Goal: Obtain resource: Obtain resource

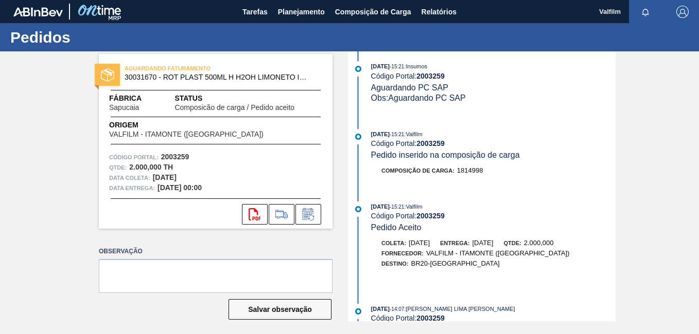
scroll to position [206, 0]
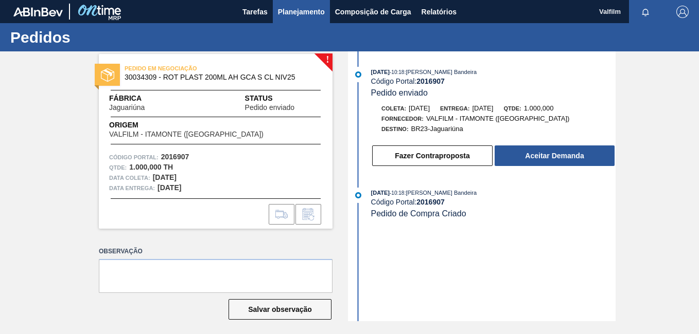
click at [273, 11] on button "Planejamento" at bounding box center [301, 11] width 57 height 23
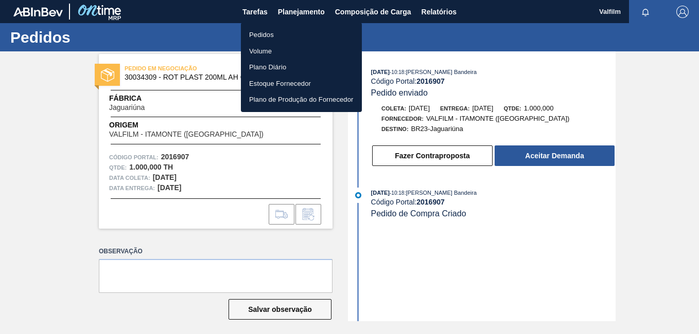
click at [427, 11] on div at bounding box center [349, 167] width 699 height 334
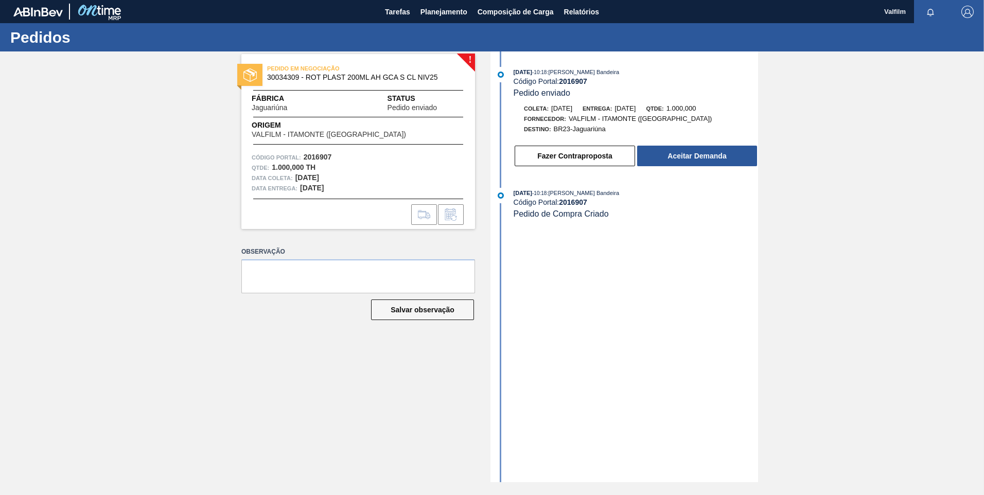
click at [588, 25] on div "Pedidos" at bounding box center [492, 37] width 984 height 28
click at [581, 12] on span "Relatórios" at bounding box center [581, 12] width 35 height 12
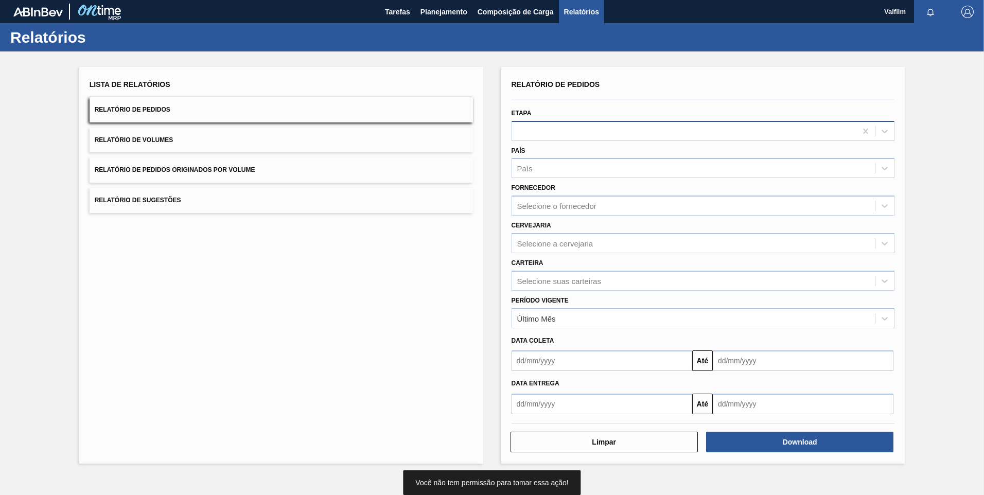
click at [569, 131] on div at bounding box center [684, 130] width 345 height 15
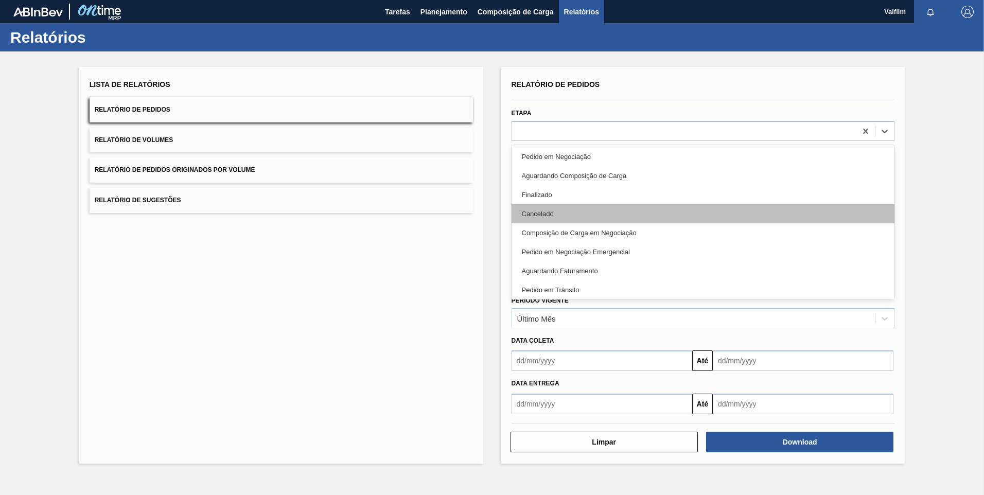
click at [562, 218] on div "Cancelado" at bounding box center [702, 213] width 383 height 19
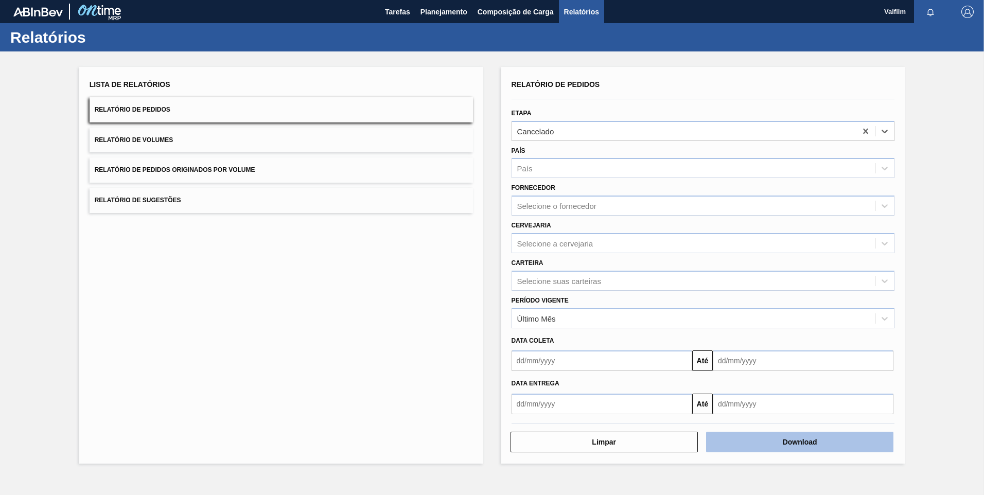
click at [698, 334] on button "Download" at bounding box center [799, 442] width 187 height 21
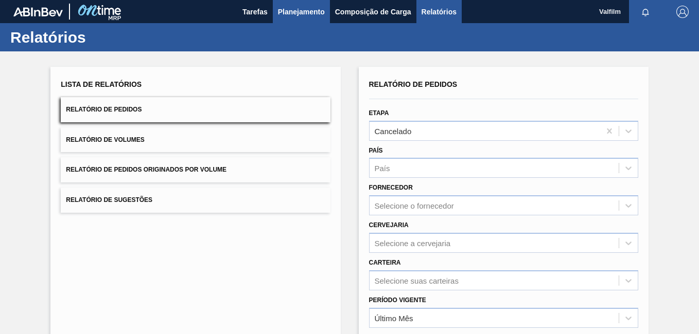
click at [292, 14] on span "Planejamento" at bounding box center [301, 12] width 47 height 12
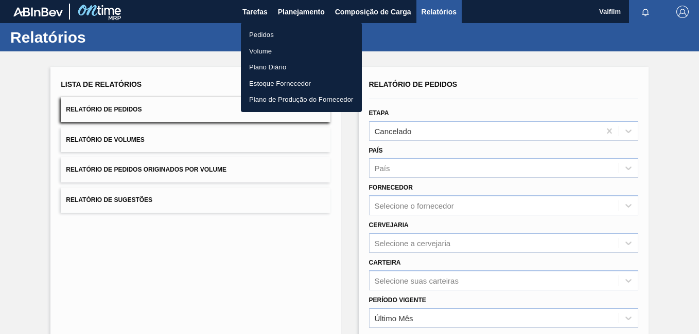
click at [248, 16] on div at bounding box center [349, 167] width 699 height 334
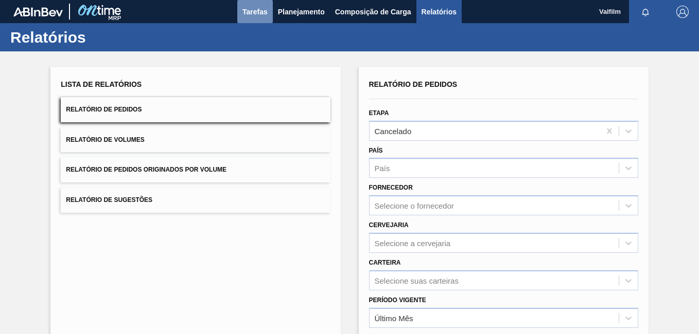
click at [257, 16] on span "Tarefas" at bounding box center [254, 12] width 25 height 12
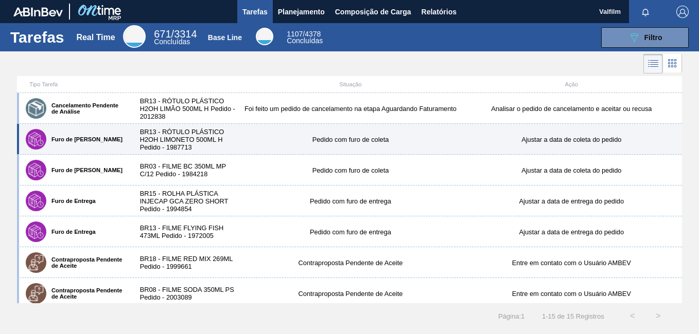
click at [257, 152] on div "Furo de Coleta BR13 - RÓTULO PLÁSTICO H2OH LIMONETO 500ML H Pedido - 1987713 Pe…" at bounding box center [349, 139] width 665 height 31
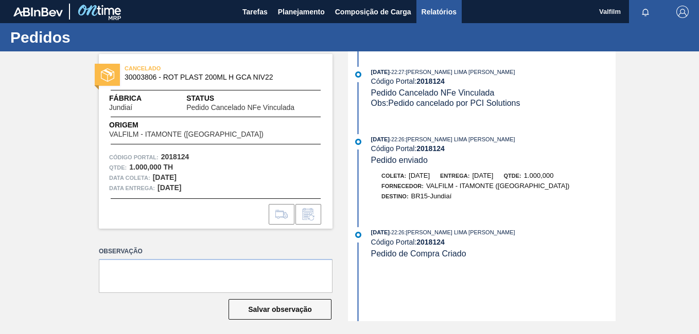
click at [438, 9] on span "Relatórios" at bounding box center [438, 12] width 35 height 12
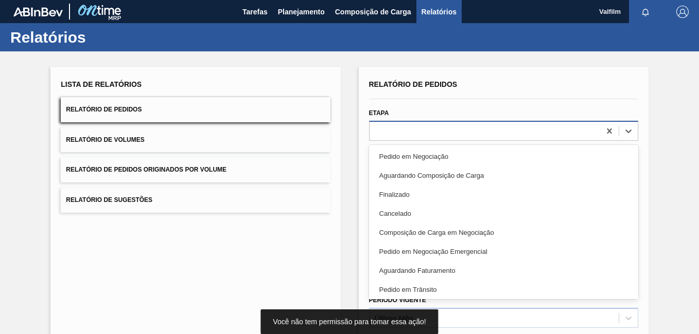
click at [392, 126] on div at bounding box center [484, 130] width 230 height 15
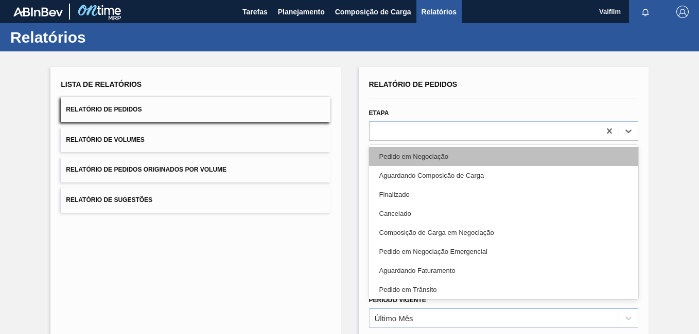
click at [413, 155] on div "Pedido em Negociação" at bounding box center [503, 156] width 269 height 19
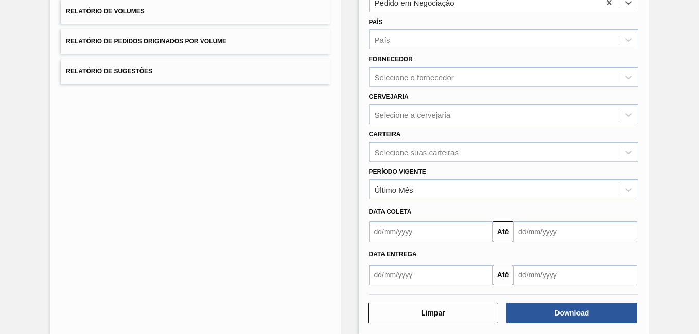
scroll to position [142, 0]
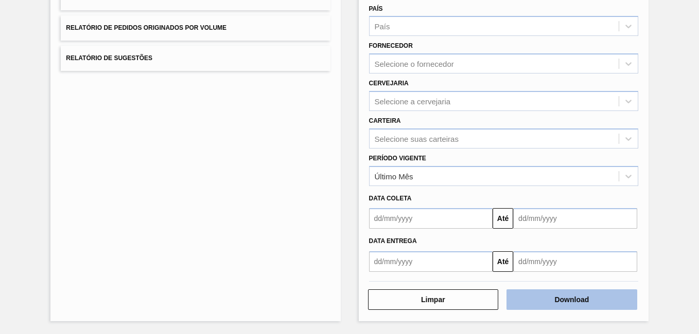
click at [601, 299] on button "Download" at bounding box center [571, 300] width 131 height 21
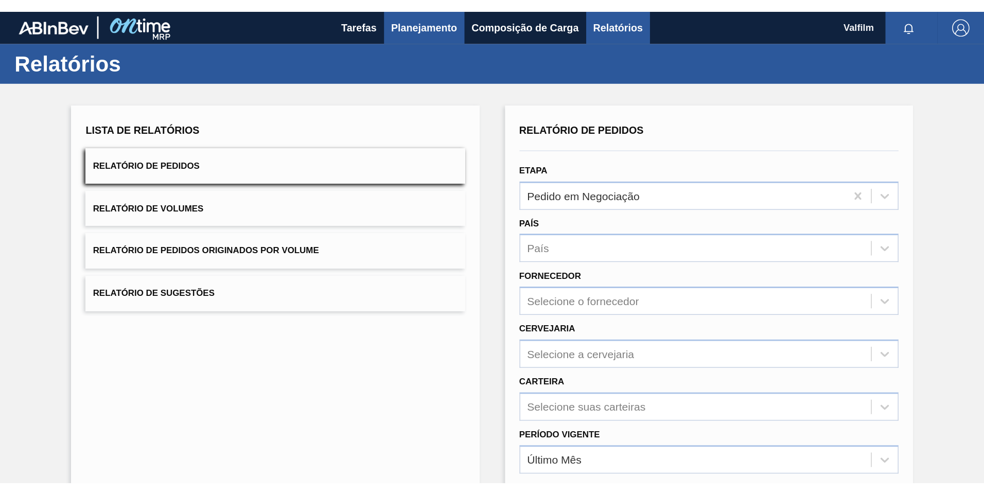
scroll to position [0, 0]
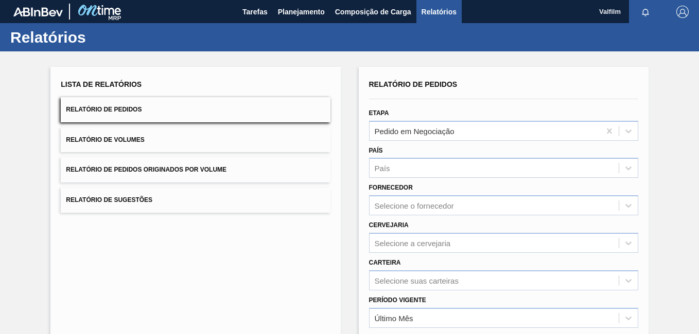
drag, startPoint x: 305, startPoint y: 12, endPoint x: 300, endPoint y: 28, distance: 16.8
click at [305, 13] on span "Planejamento" at bounding box center [301, 12] width 47 height 12
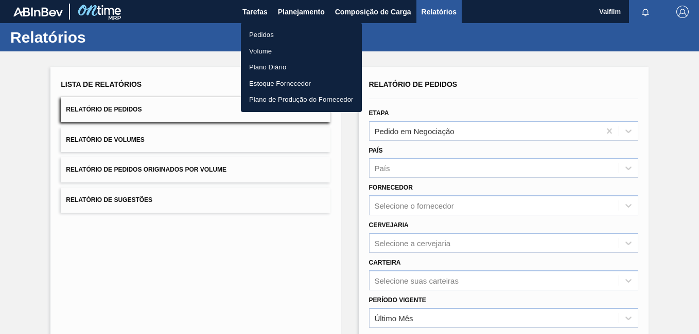
click at [299, 30] on li "Pedidos" at bounding box center [301, 35] width 121 height 16
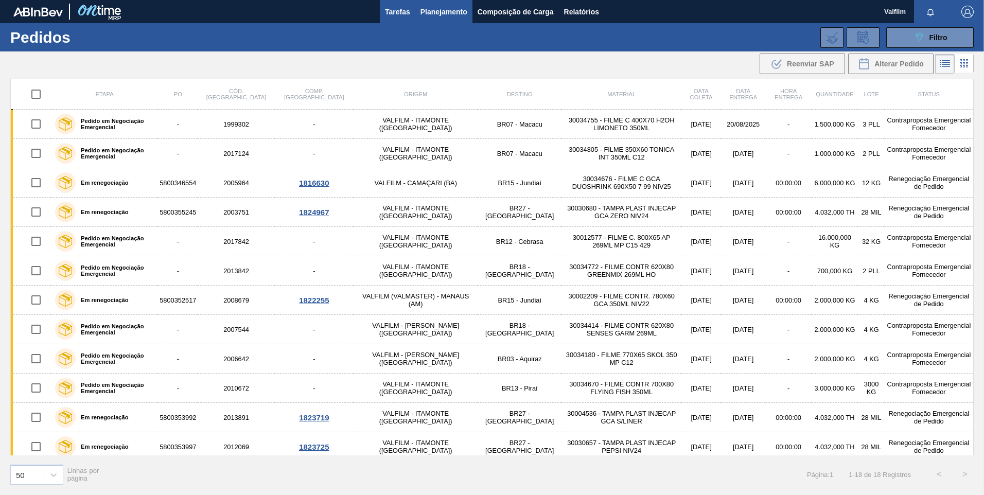
click at [380, 14] on button "Tarefas" at bounding box center [398, 11] width 36 height 23
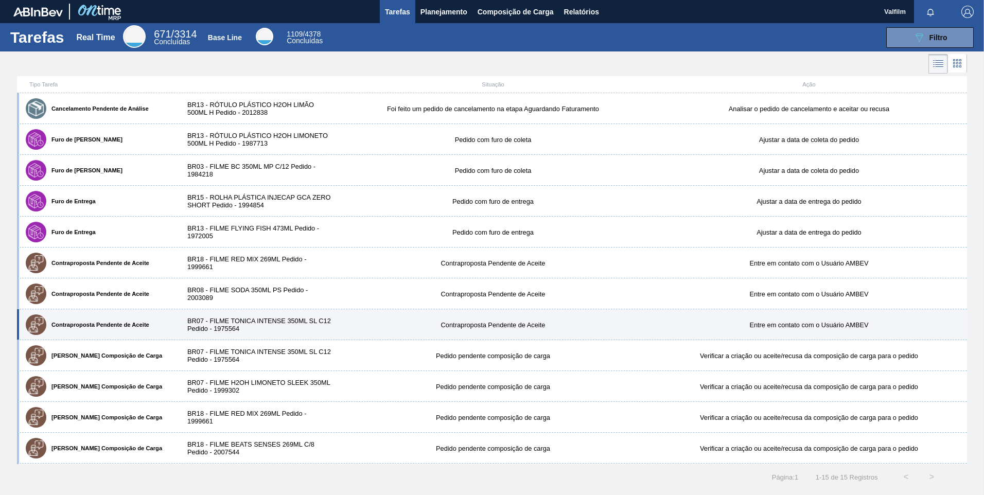
scroll to position [92, 0]
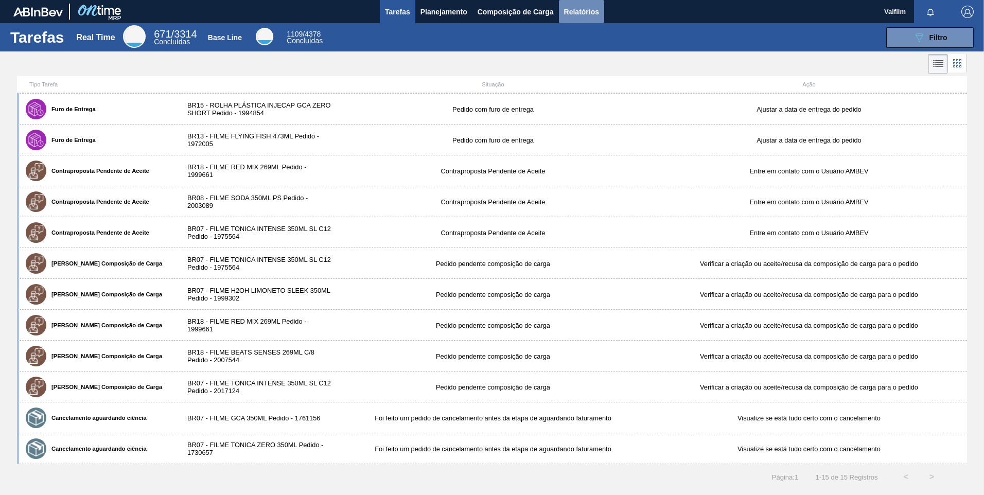
click at [577, 18] on button "Relatórios" at bounding box center [581, 11] width 45 height 23
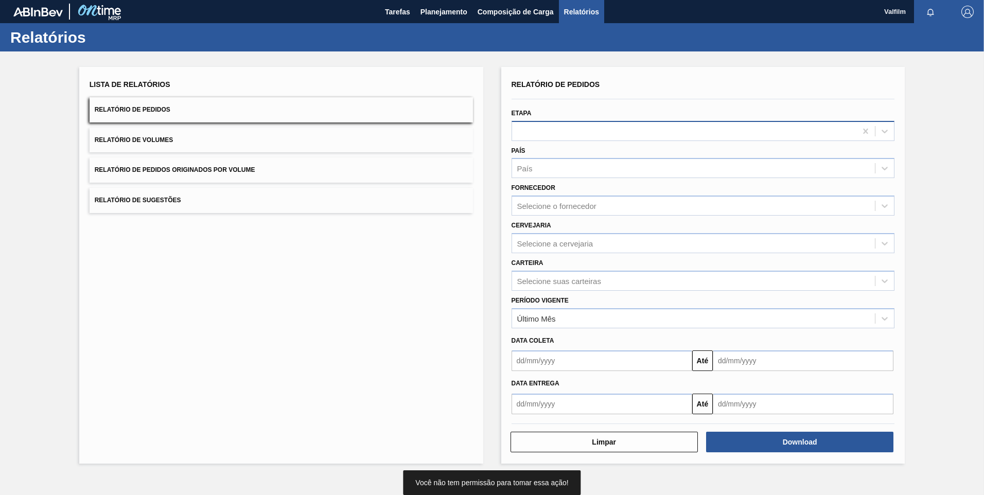
click at [555, 128] on div at bounding box center [684, 130] width 345 height 15
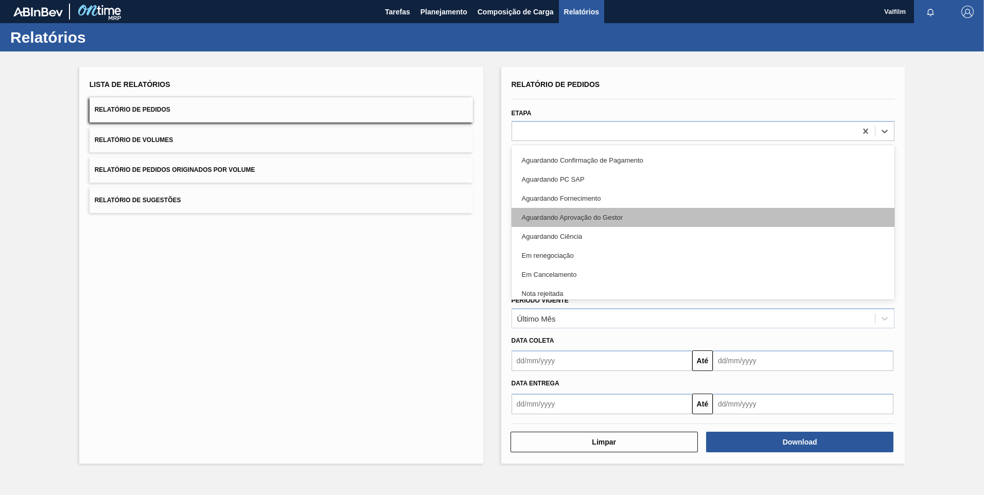
scroll to position [230, 0]
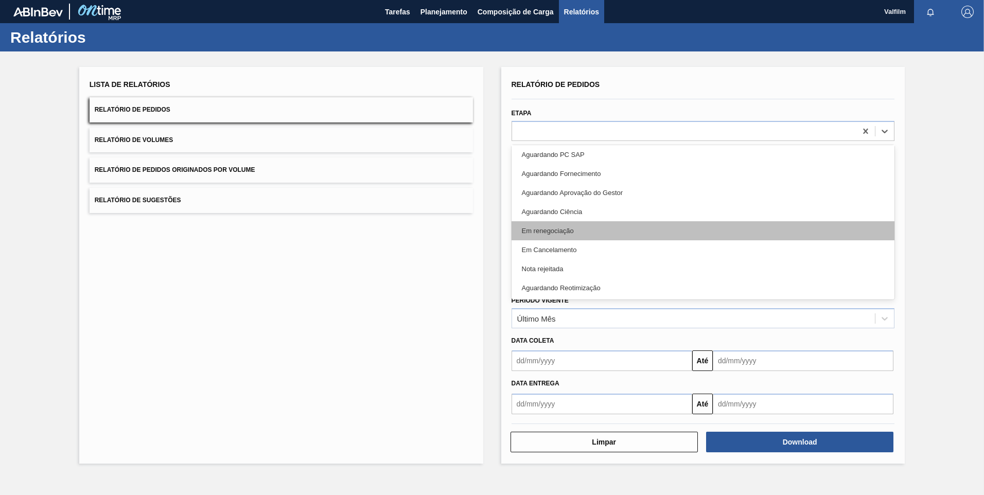
click at [594, 229] on div "Em renegociação" at bounding box center [702, 230] width 383 height 19
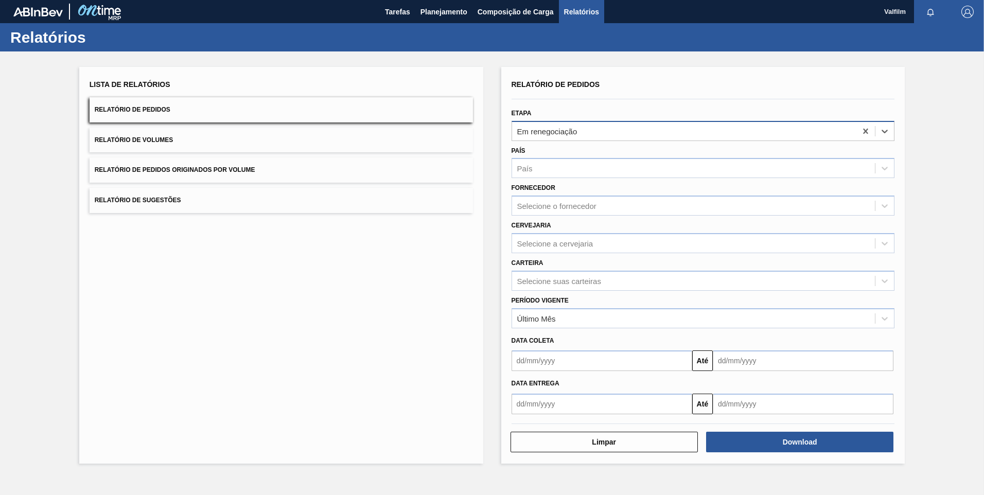
click at [698, 130] on div "Em renegociação" at bounding box center [684, 130] width 345 height 15
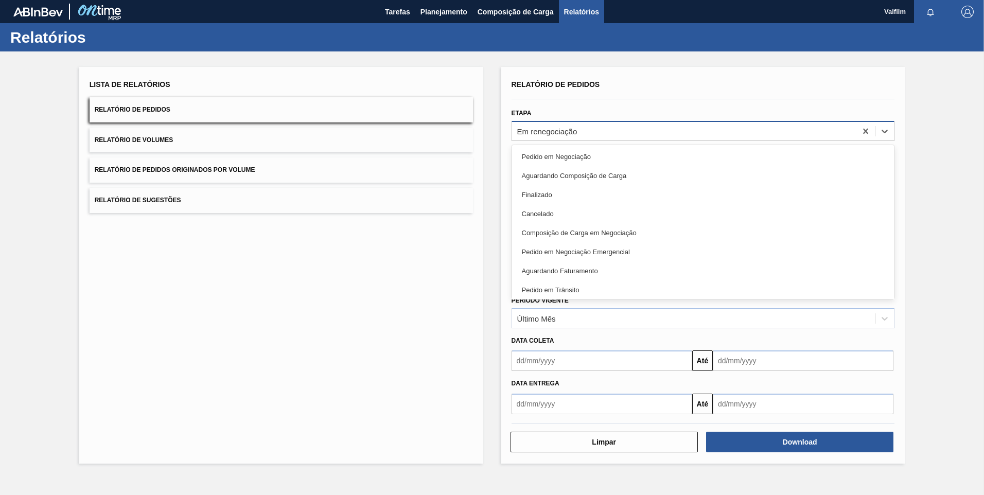
click at [698, 130] on div "Em renegociação" at bounding box center [684, 130] width 345 height 15
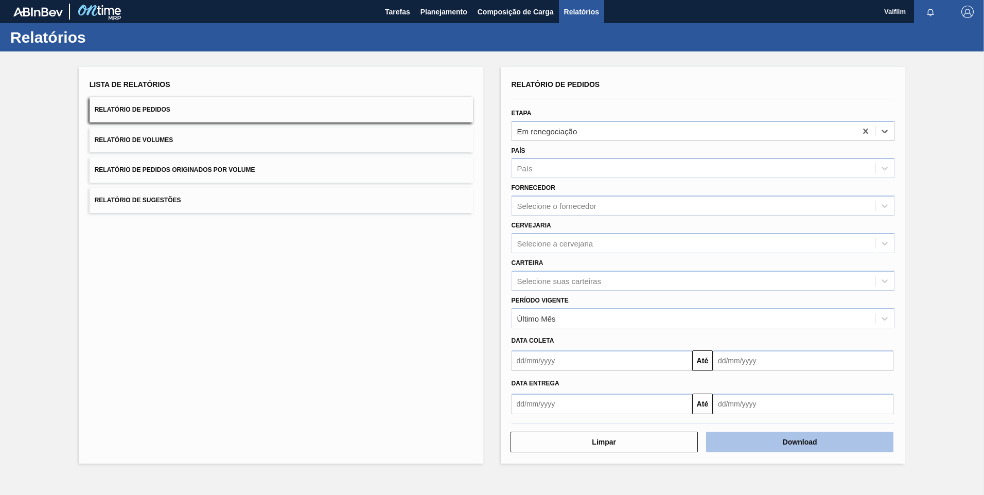
click at [698, 334] on button "Download" at bounding box center [799, 442] width 187 height 21
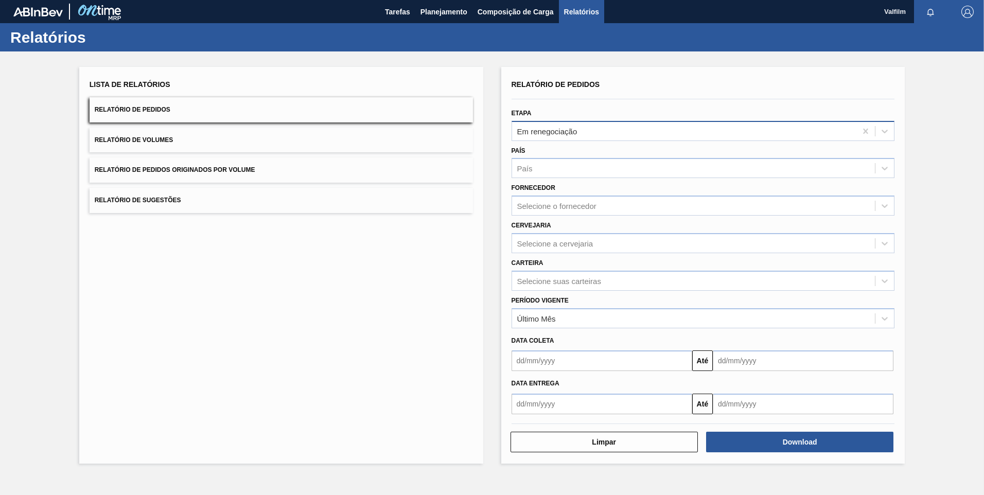
click at [561, 139] on div "Em renegociação" at bounding box center [702, 131] width 383 height 20
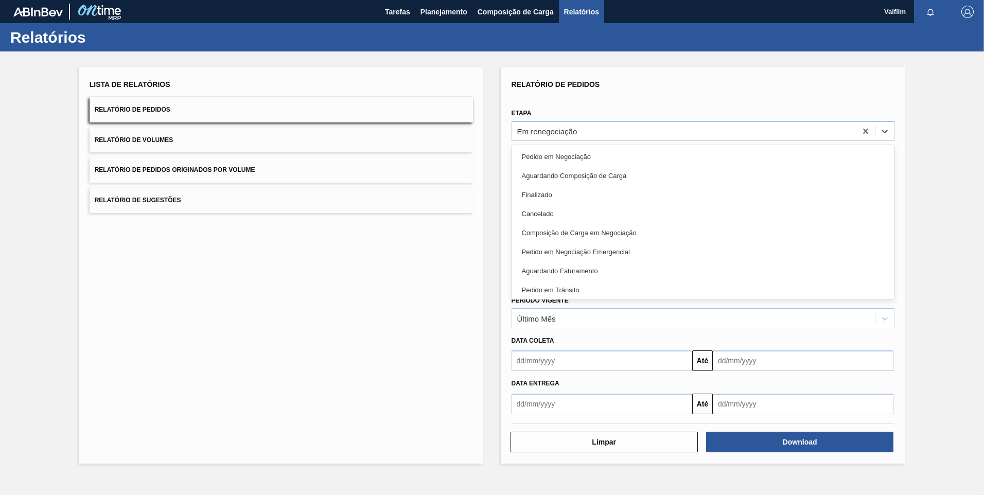
drag, startPoint x: 617, startPoint y: 244, endPoint x: 660, endPoint y: 305, distance: 73.8
click at [617, 245] on div "Pedido em Negociação Emergencial" at bounding box center [702, 251] width 383 height 19
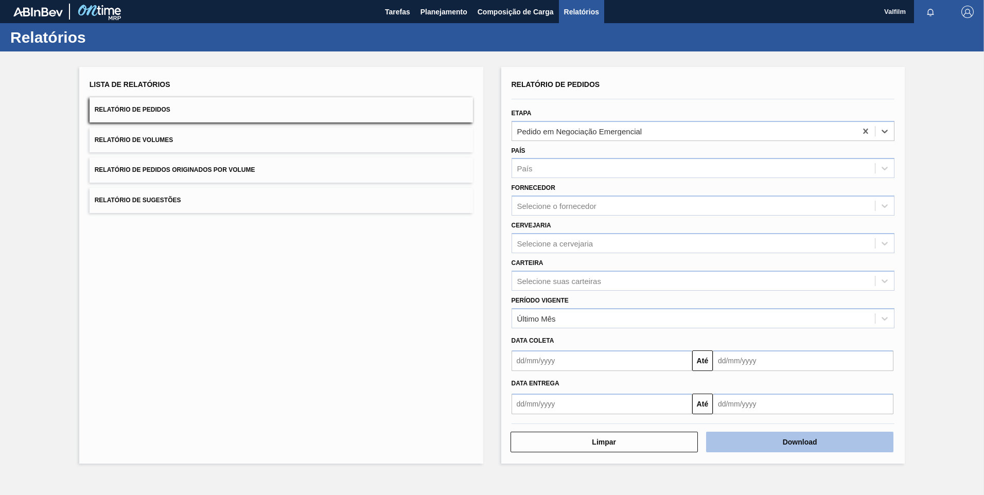
click at [698, 334] on button "Download" at bounding box center [799, 442] width 187 height 21
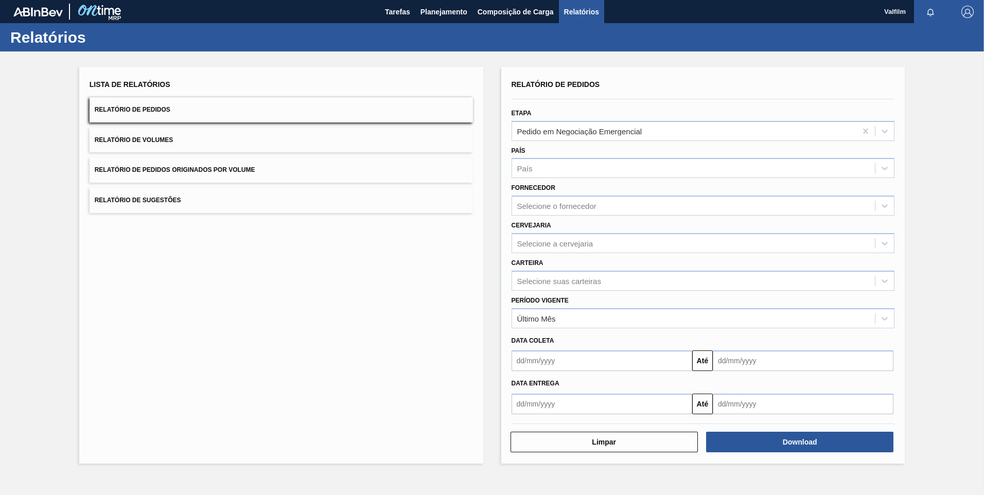
click at [370, 13] on div "Tarefas Planejamento Composição de Carga Relatórios" at bounding box center [492, 11] width 984 height 23
click at [402, 11] on span "Tarefas" at bounding box center [397, 12] width 25 height 12
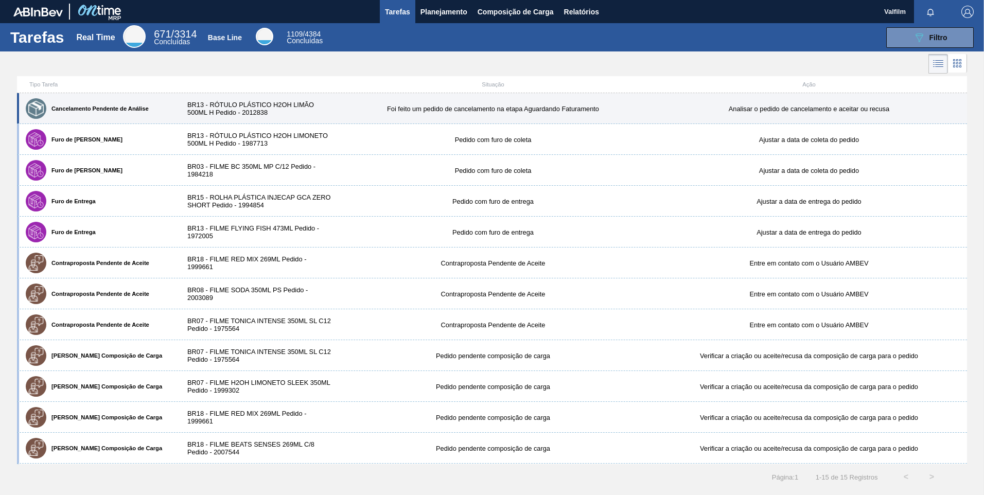
click at [290, 114] on div "BR13 - RÓTULO PLÁSTICO H2OH LIMÃO 500ML H Pedido - 2012838" at bounding box center [256, 108] width 158 height 15
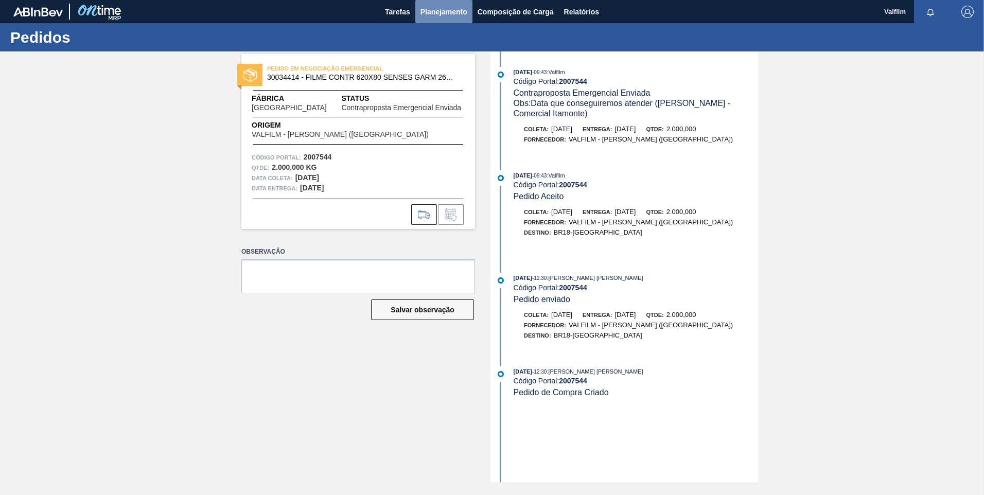
click at [438, 22] on button "Planejamento" at bounding box center [443, 11] width 57 height 23
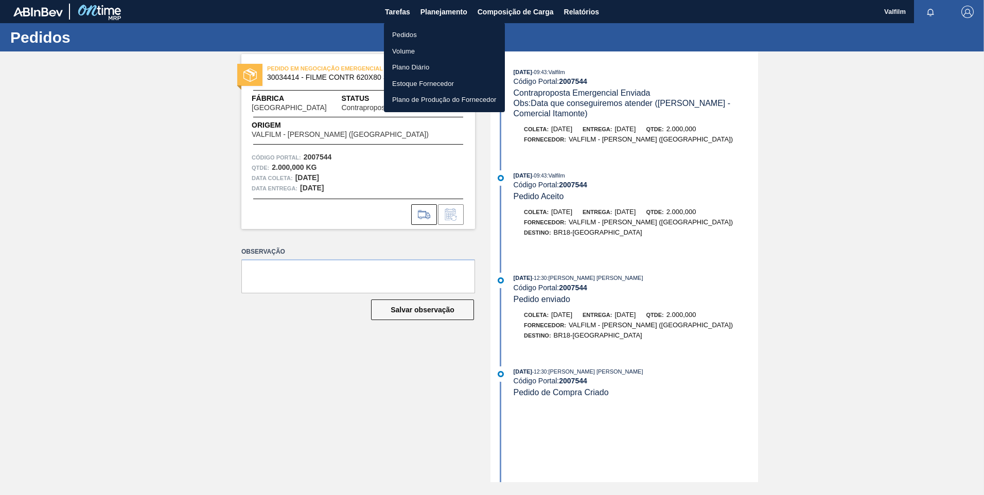
click at [442, 37] on li "Pedidos" at bounding box center [444, 35] width 121 height 16
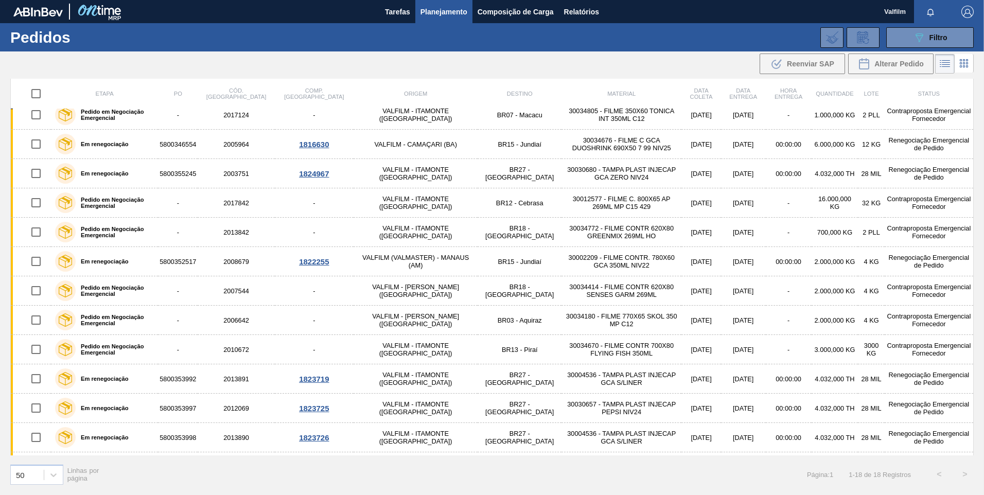
scroll to position [28, 0]
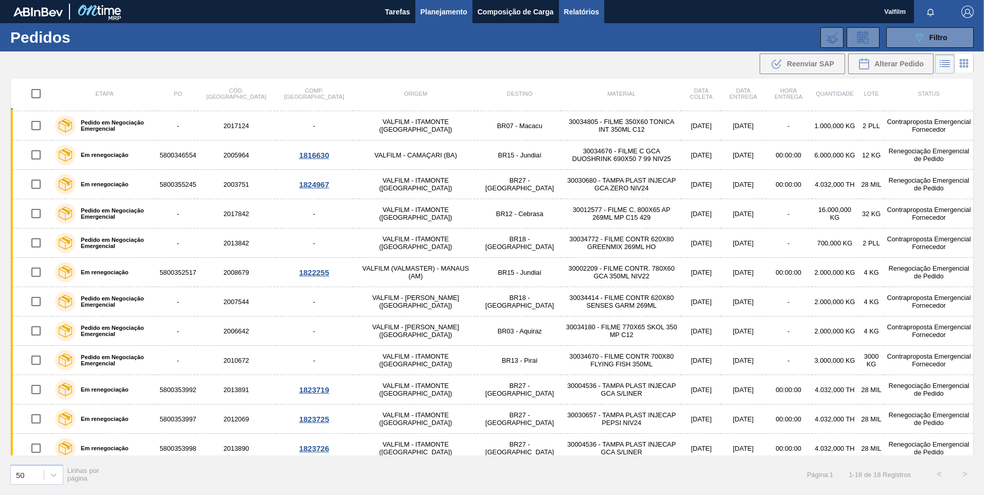
click at [577, 14] on span "Relatórios" at bounding box center [581, 12] width 35 height 12
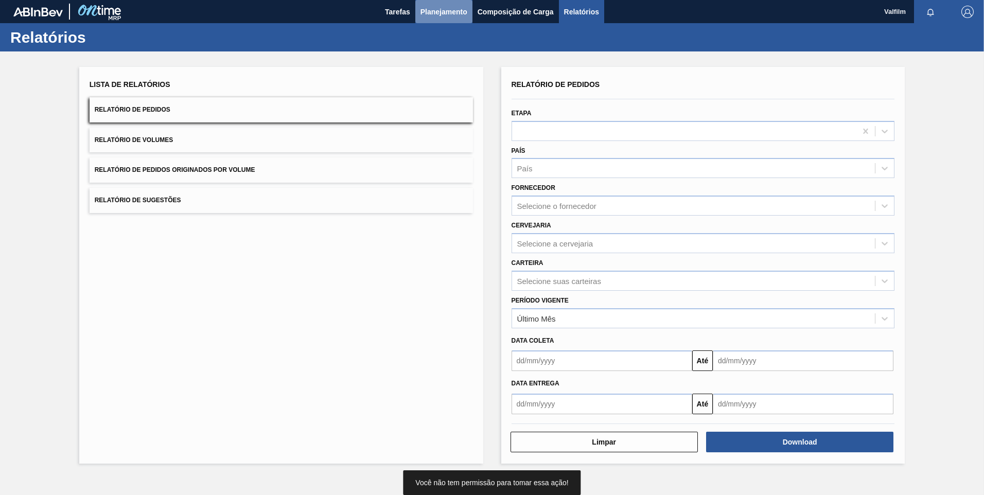
click at [454, 12] on span "Planejamento" at bounding box center [443, 12] width 47 height 12
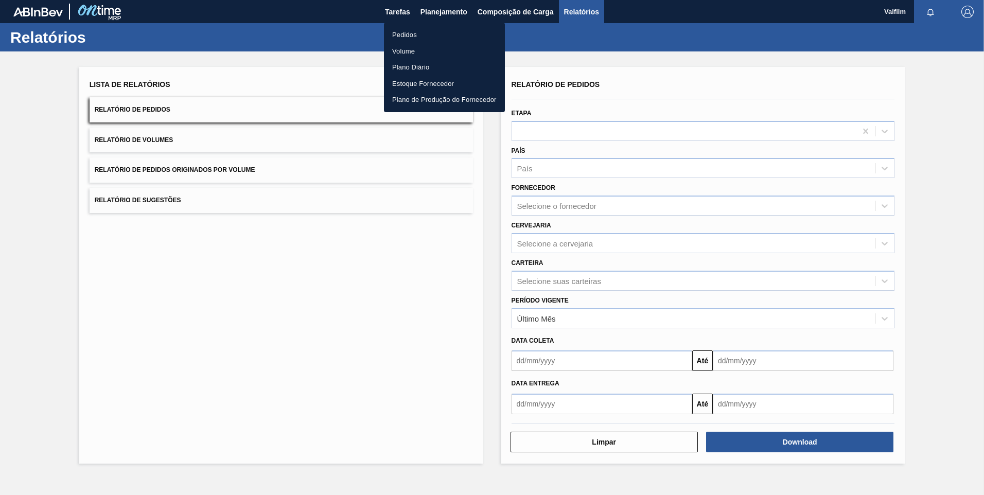
drag, startPoint x: 449, startPoint y: 31, endPoint x: 472, endPoint y: 31, distance: 23.2
click at [449, 32] on li "Pedidos" at bounding box center [444, 35] width 121 height 16
